Goal: Transaction & Acquisition: Purchase product/service

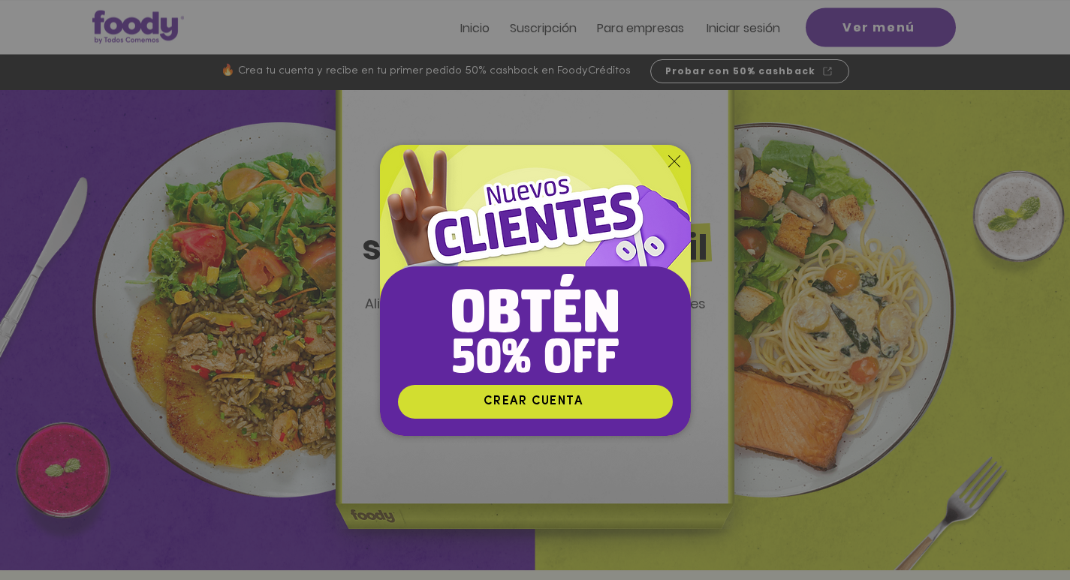
click at [674, 158] on icon "Volver al sitio" at bounding box center [674, 161] width 12 height 12
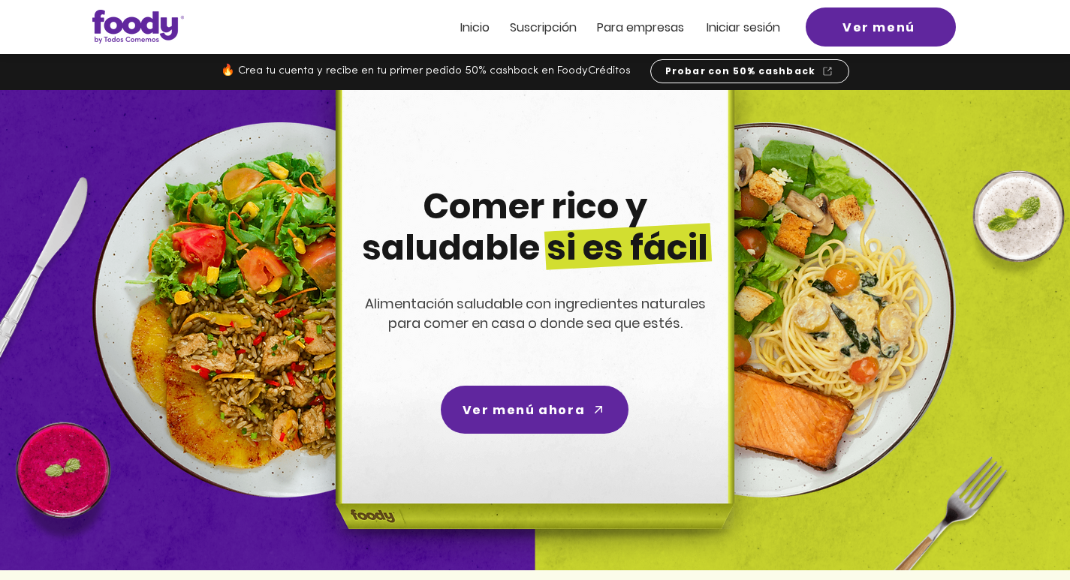
click at [571, 25] on span "Suscripción" at bounding box center [543, 27] width 67 height 17
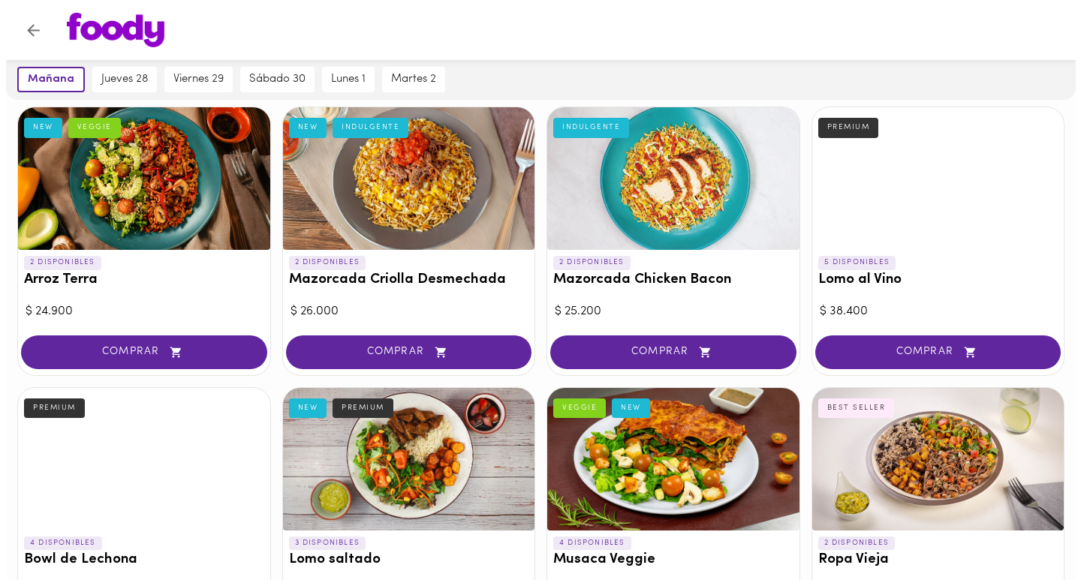
scroll to position [119, 0]
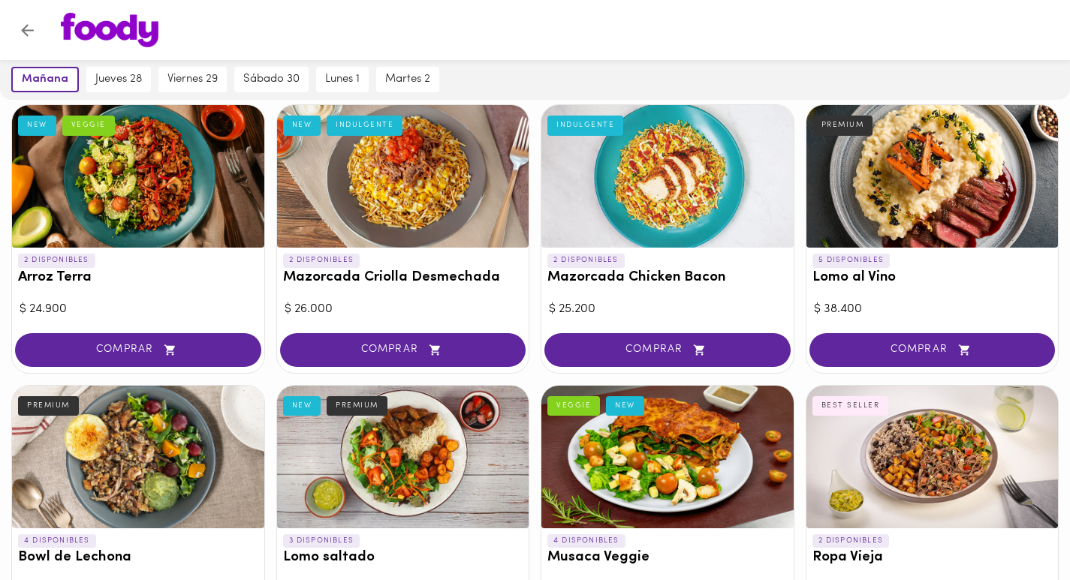
click at [124, 227] on div at bounding box center [138, 176] width 252 height 143
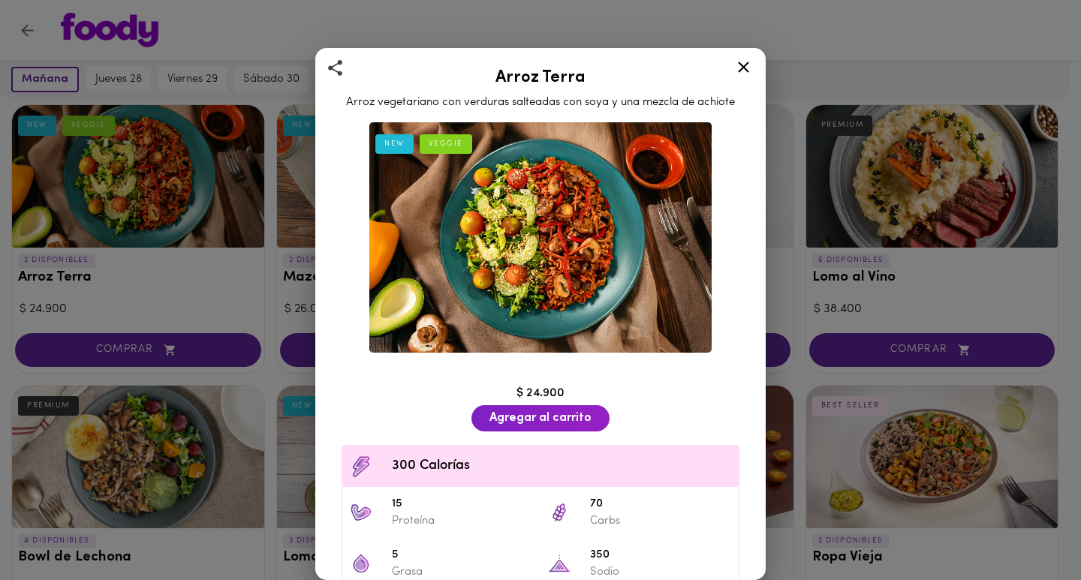
scroll to position [107, 0]
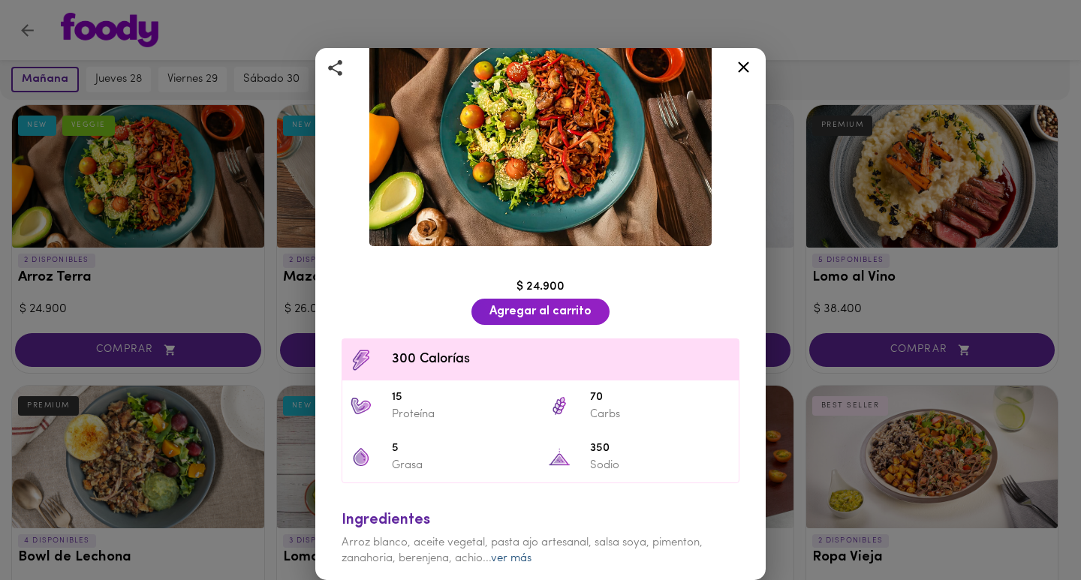
click at [511, 553] on link "ver más" at bounding box center [511, 558] width 41 height 11
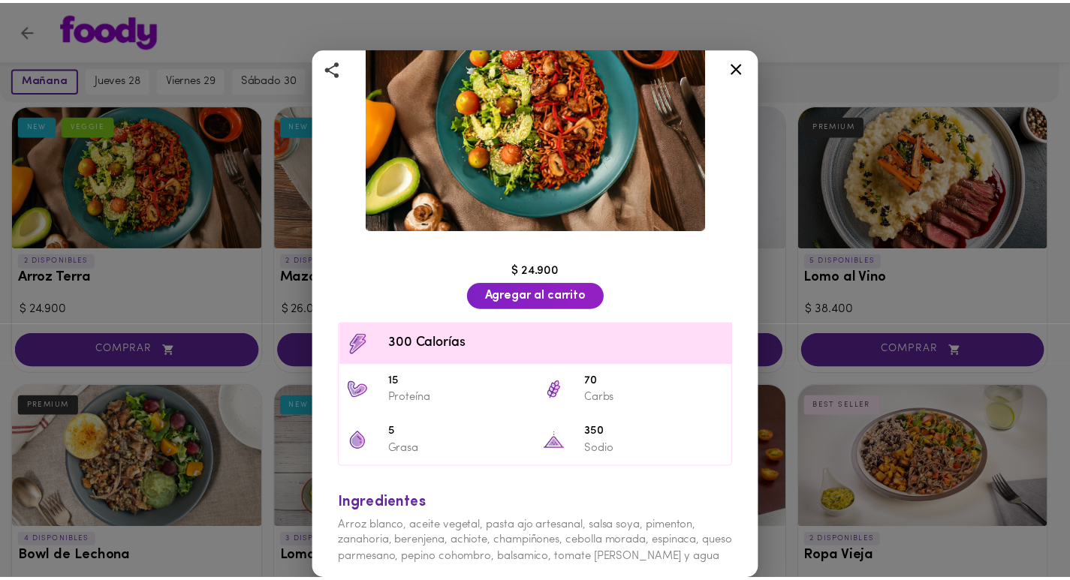
scroll to position [0, 0]
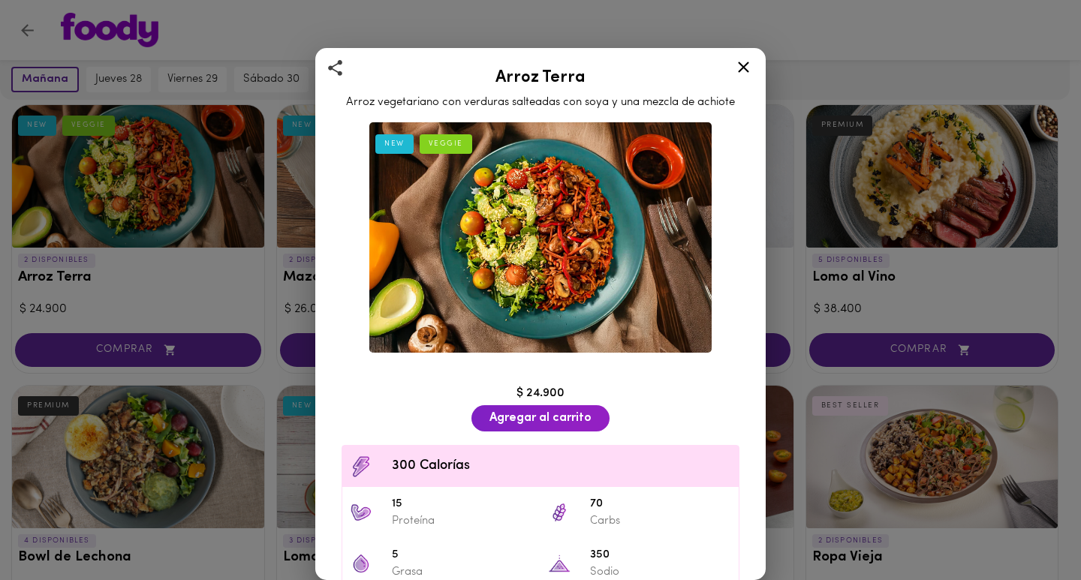
click at [744, 63] on icon at bounding box center [743, 67] width 19 height 19
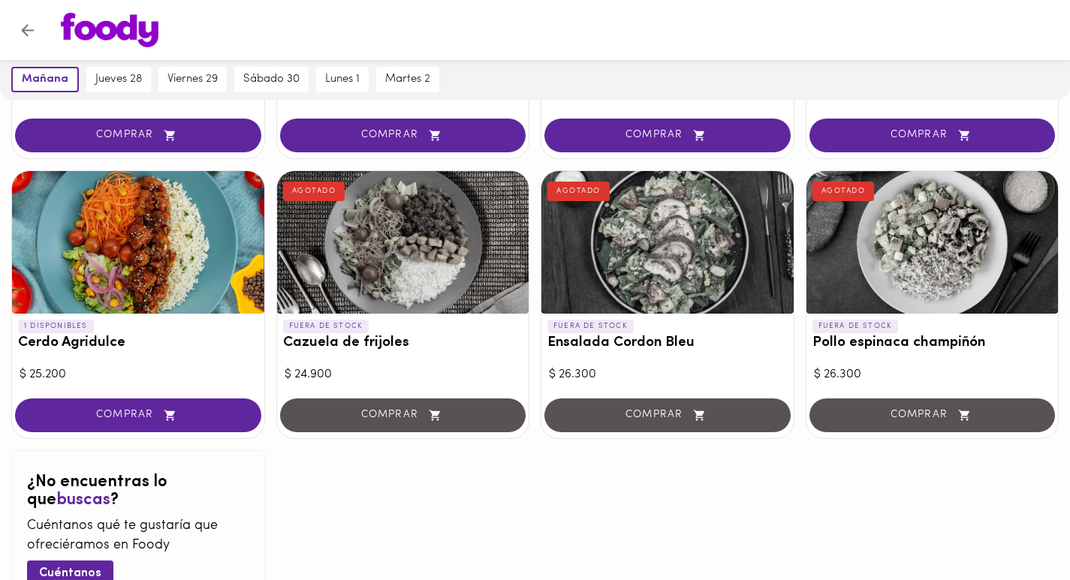
scroll to position [1561, 0]
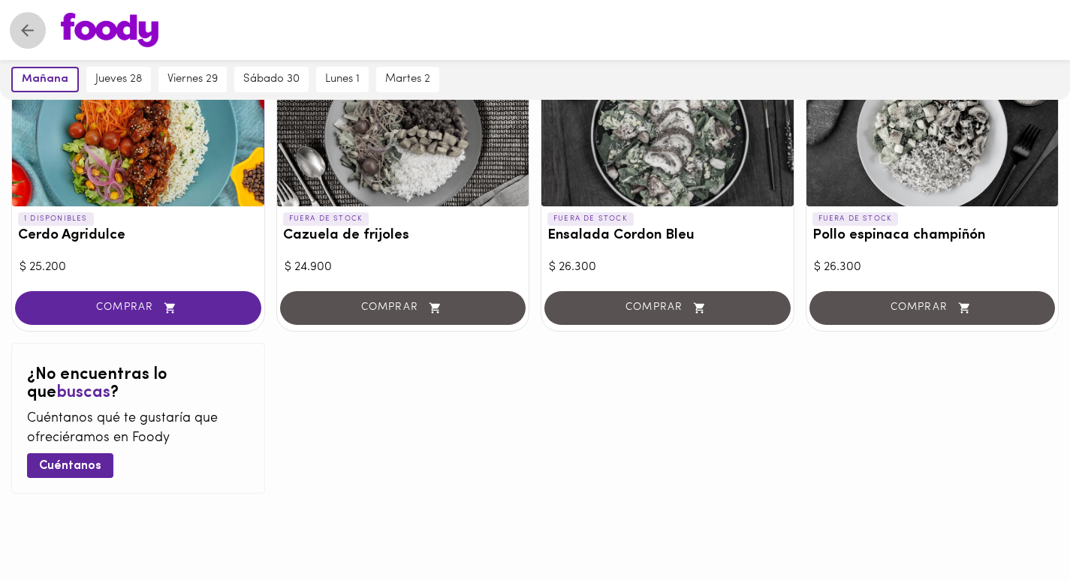
click at [28, 29] on icon "Volver" at bounding box center [27, 30] width 13 height 13
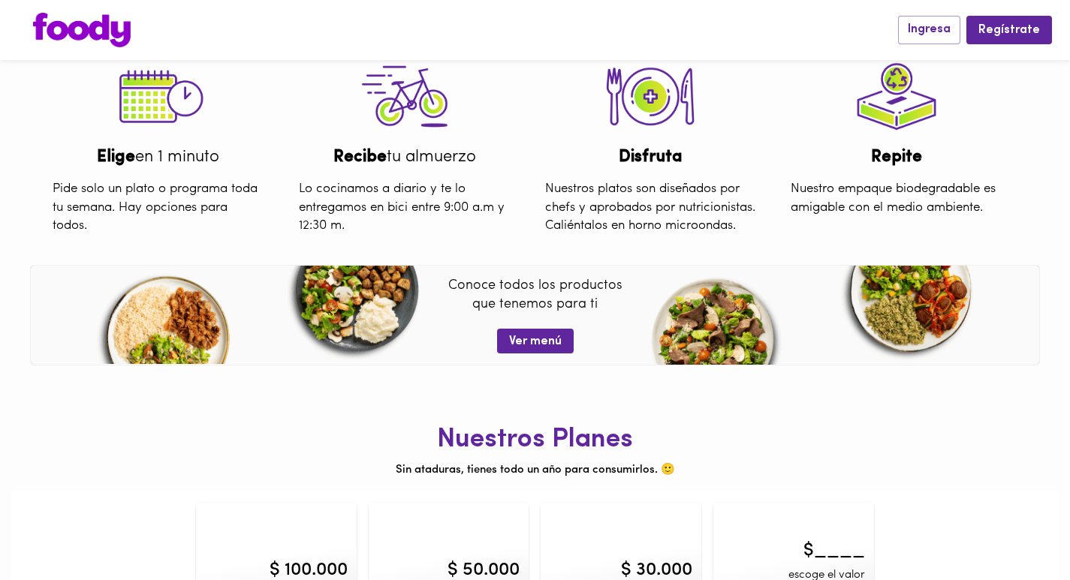
scroll to position [545, 0]
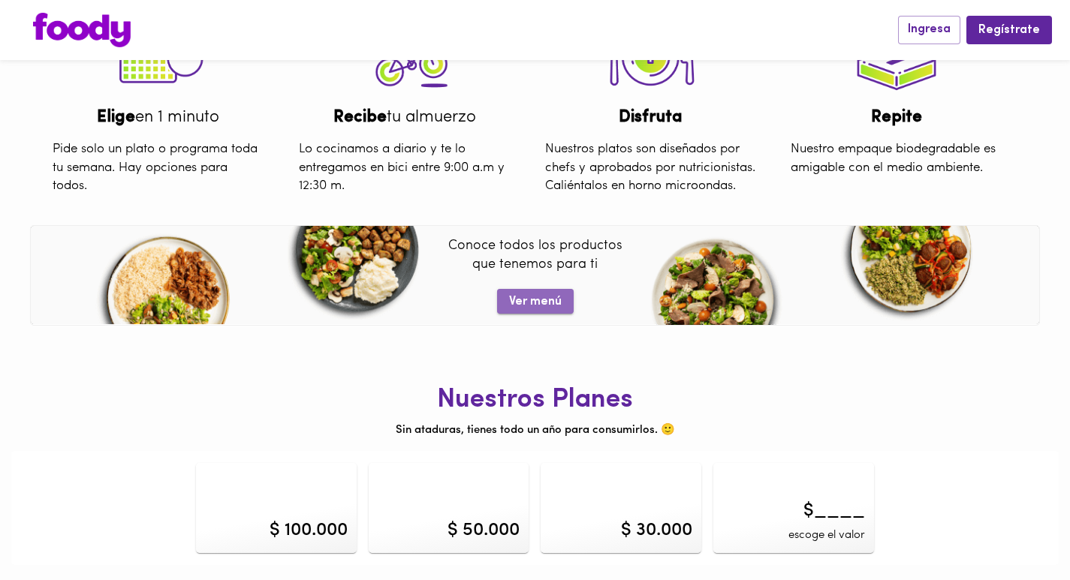
click at [557, 300] on span "Ver menú" at bounding box center [535, 302] width 53 height 14
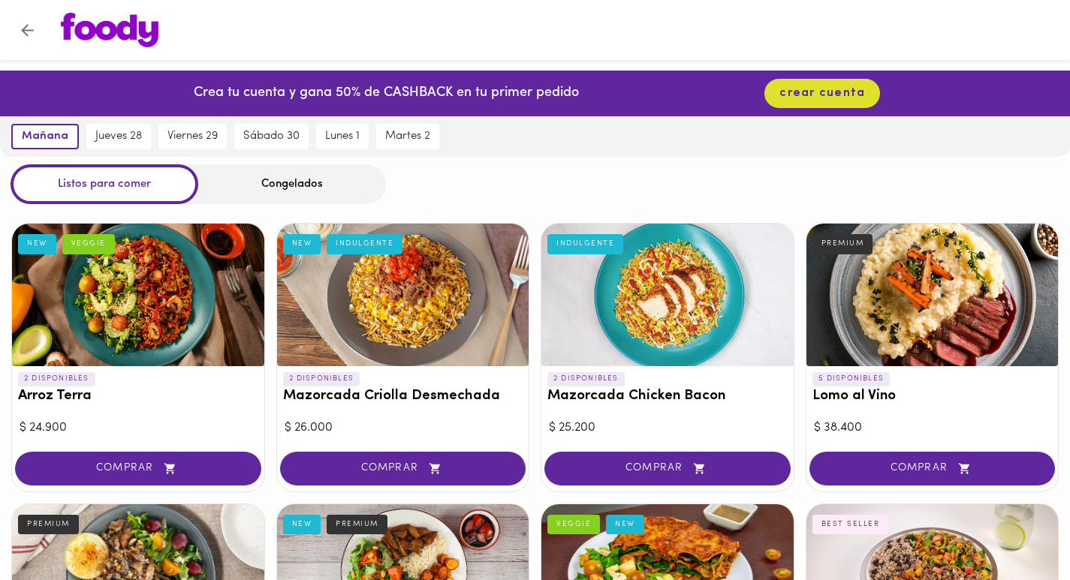
click at [925, 299] on div at bounding box center [933, 295] width 252 height 143
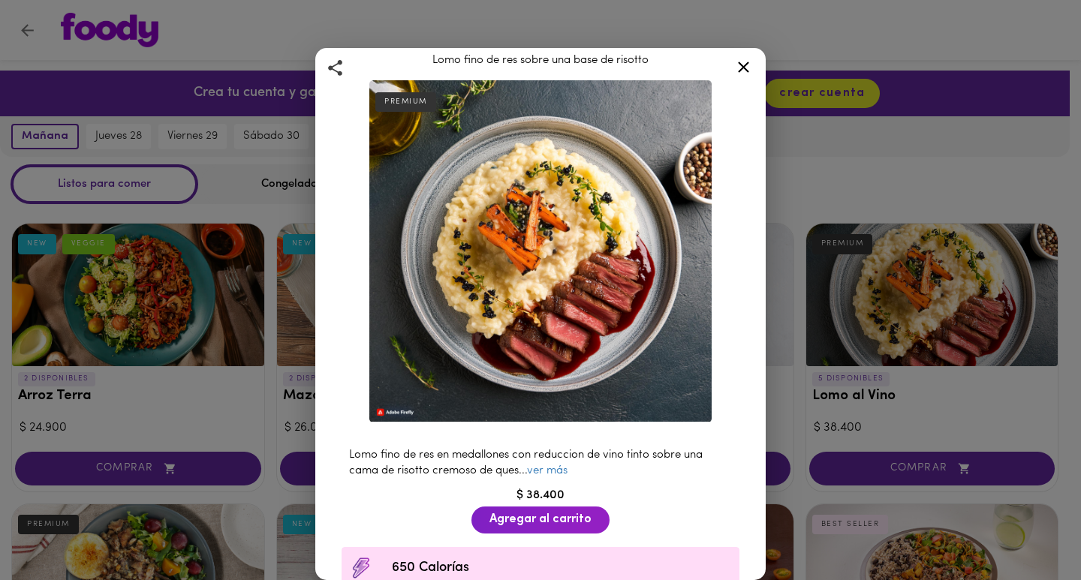
scroll to position [43, 0]
click at [744, 62] on icon at bounding box center [743, 67] width 19 height 19
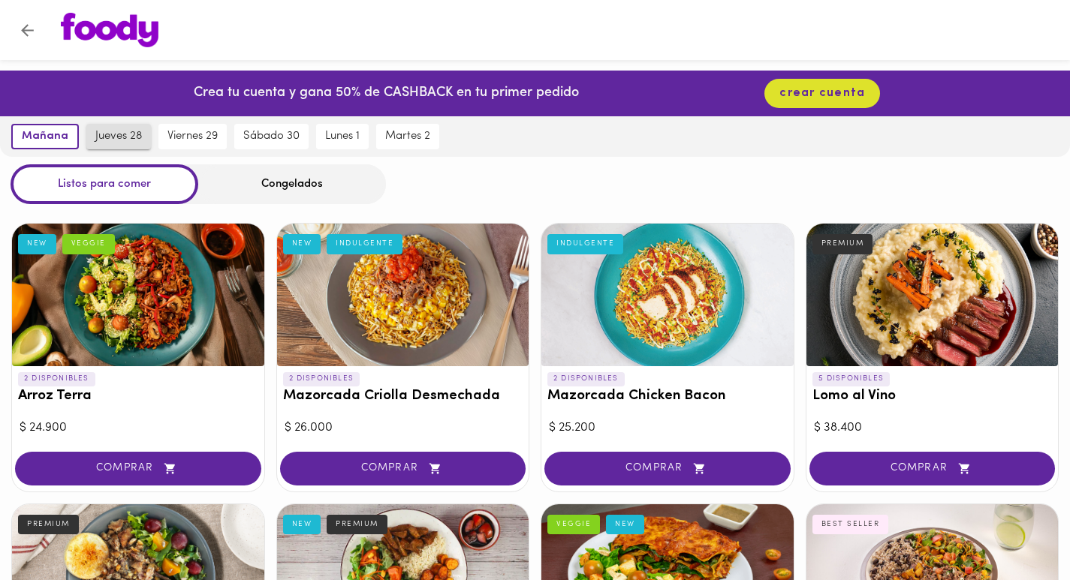
click at [115, 139] on span "jueves 28" at bounding box center [118, 137] width 47 height 14
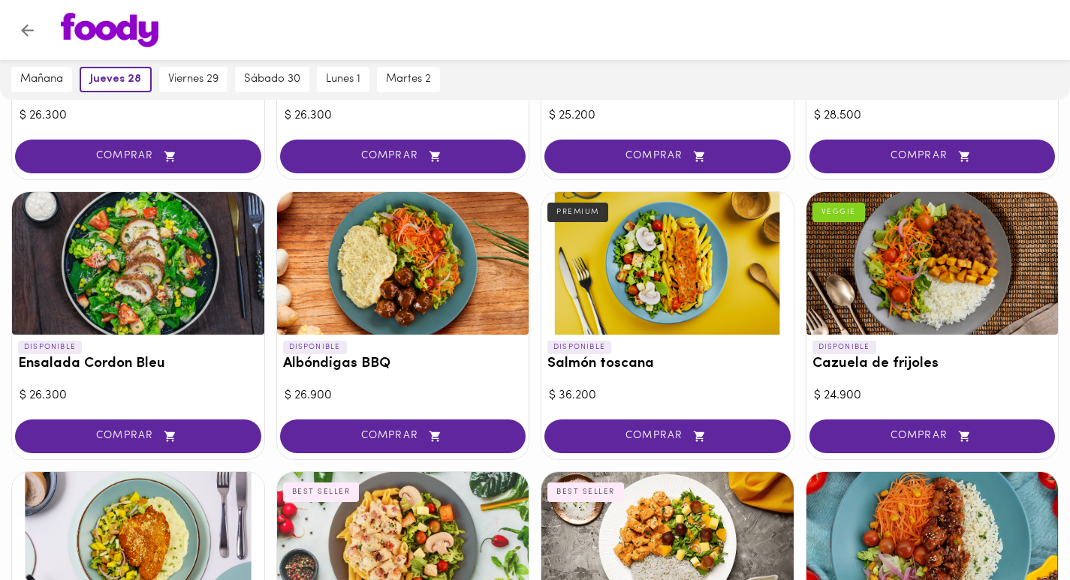
scroll to position [1153, 0]
